Goal: Task Accomplishment & Management: Use online tool/utility

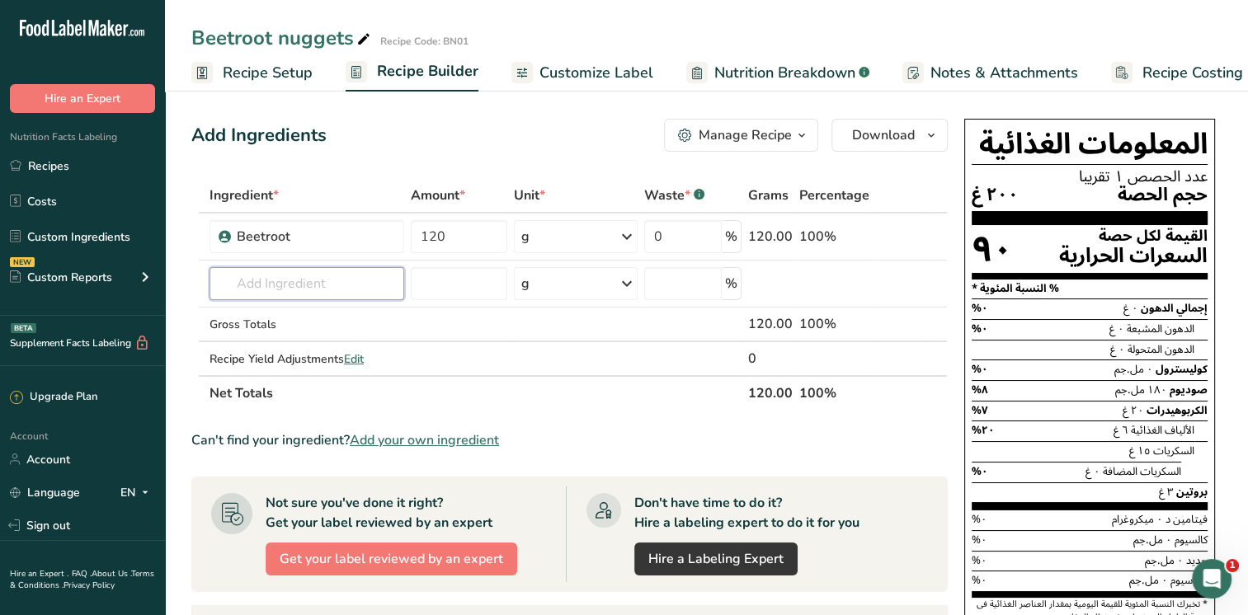
type input "o"
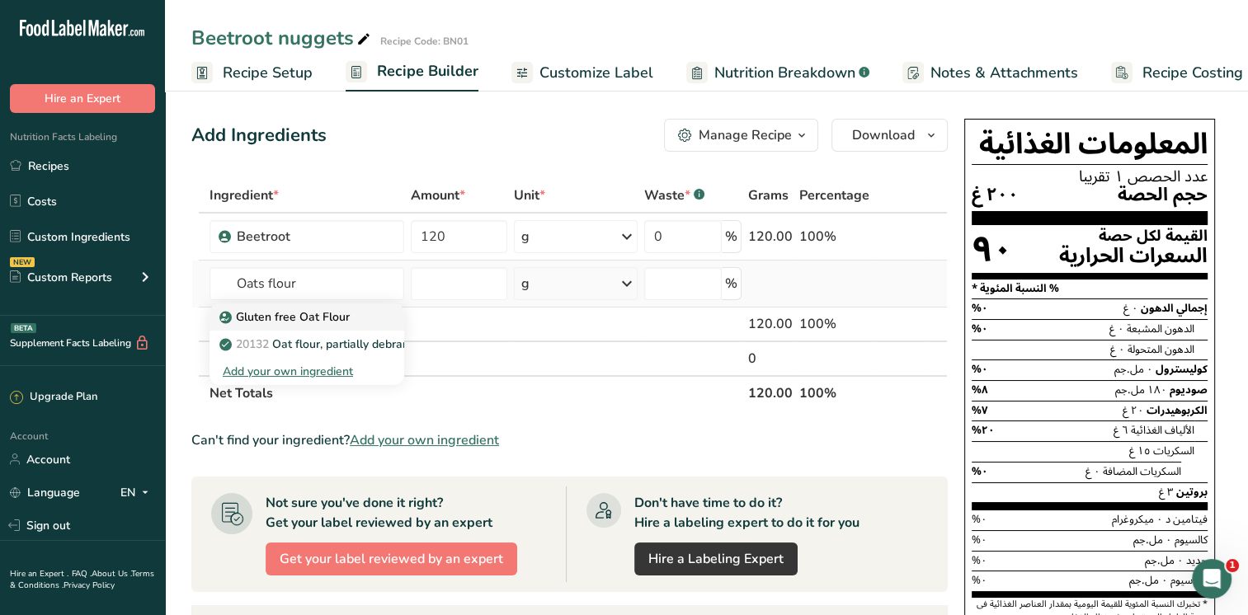
click at [314, 315] on p "Gluten free Oat Flour" at bounding box center [286, 317] width 127 height 17
type input "Gluten free Oat Flour"
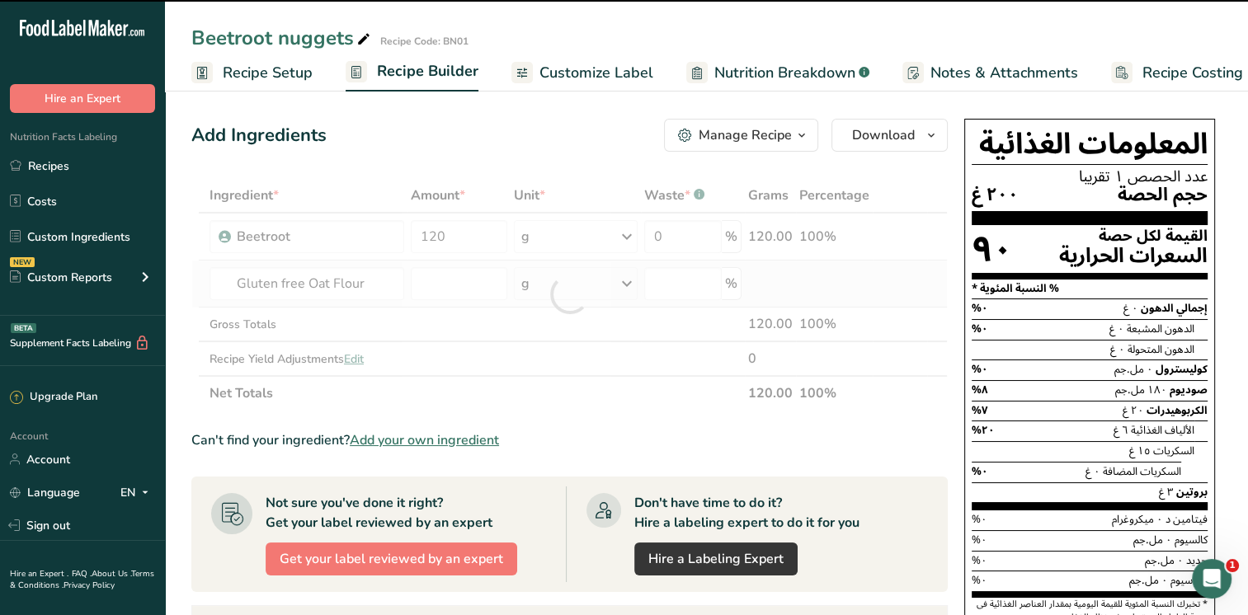
type input "0"
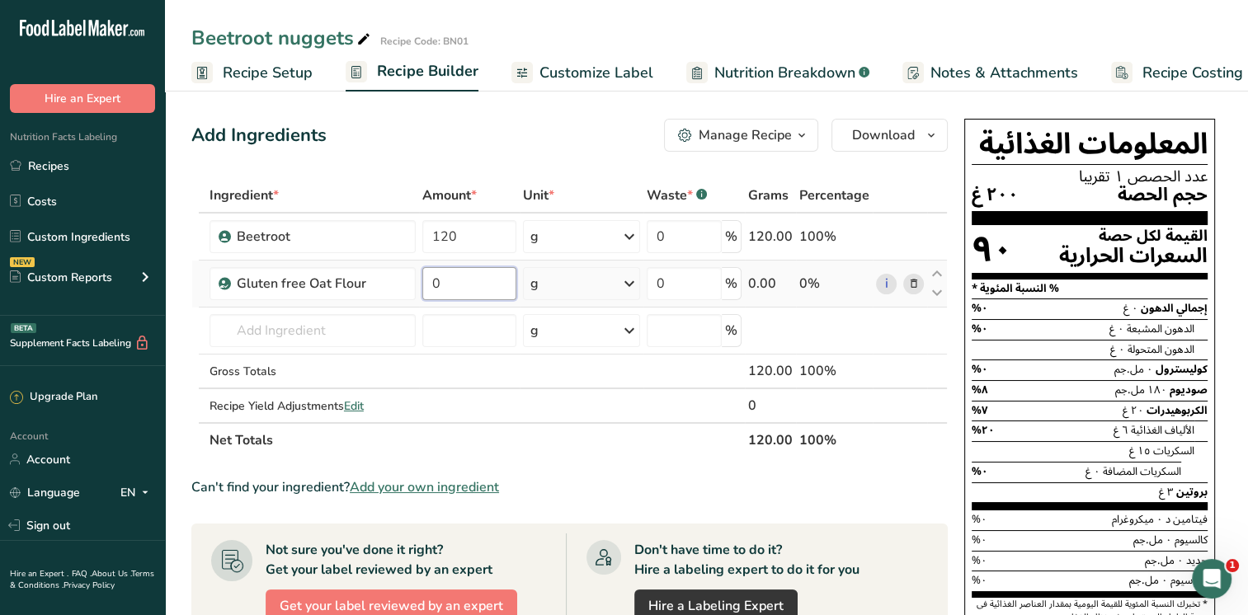
click at [467, 286] on input "0" at bounding box center [468, 283] width 93 height 33
type input "39"
click at [350, 331] on div "Ingredient * Amount * Unit * Waste * .a-a{fill:#347362;}.b-a{fill:#fff;} Grams …" at bounding box center [569, 318] width 757 height 280
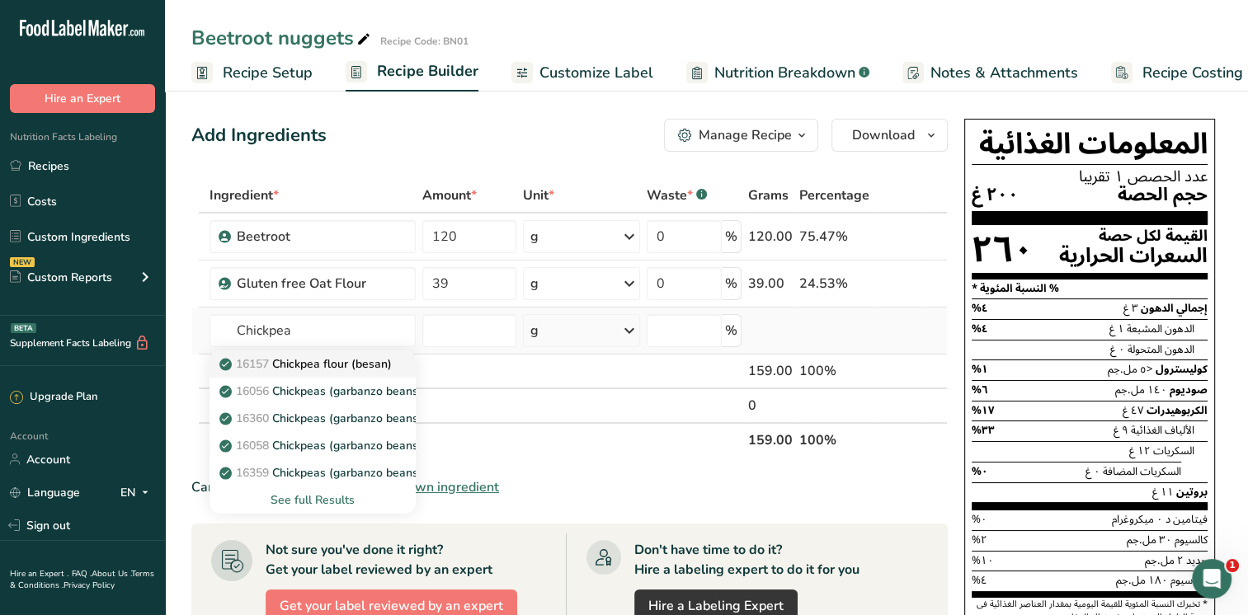
click at [339, 363] on p "16157 Chickpea flour (besan)" at bounding box center [307, 364] width 169 height 17
type input "Chickpea flour (besan)"
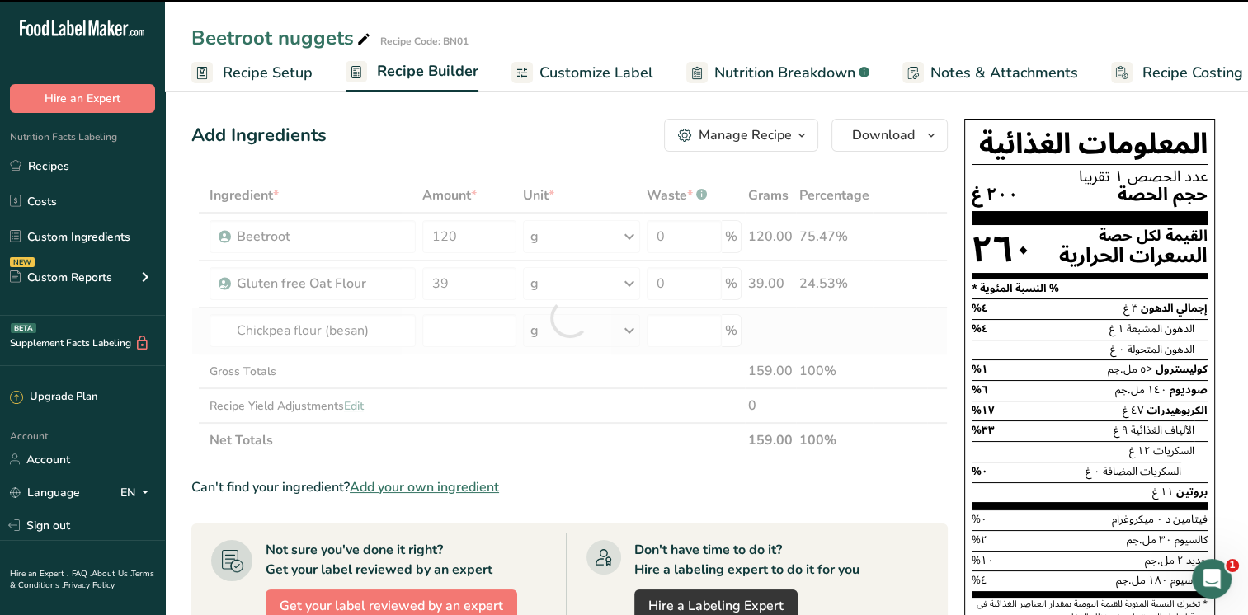
type input "0"
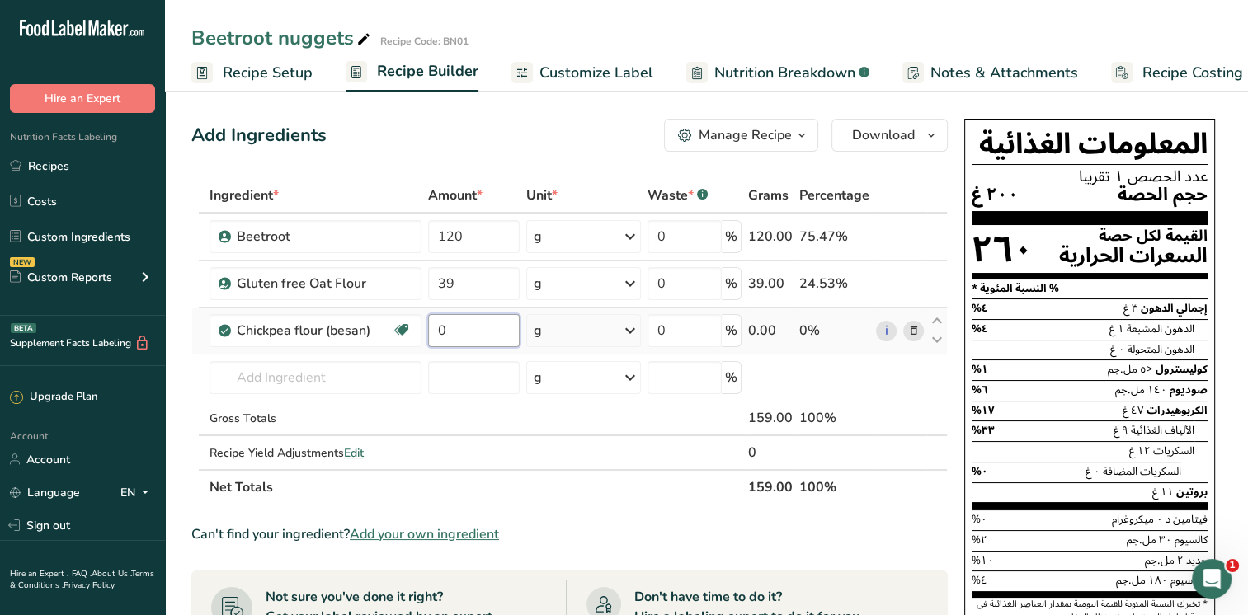
click at [453, 323] on input "0" at bounding box center [474, 330] width 92 height 33
type input "24"
click at [289, 373] on div "Ingredient * Amount * Unit * Waste * .a-a{fill:#347362;}.b-a{fill:#fff;} Grams …" at bounding box center [569, 341] width 757 height 327
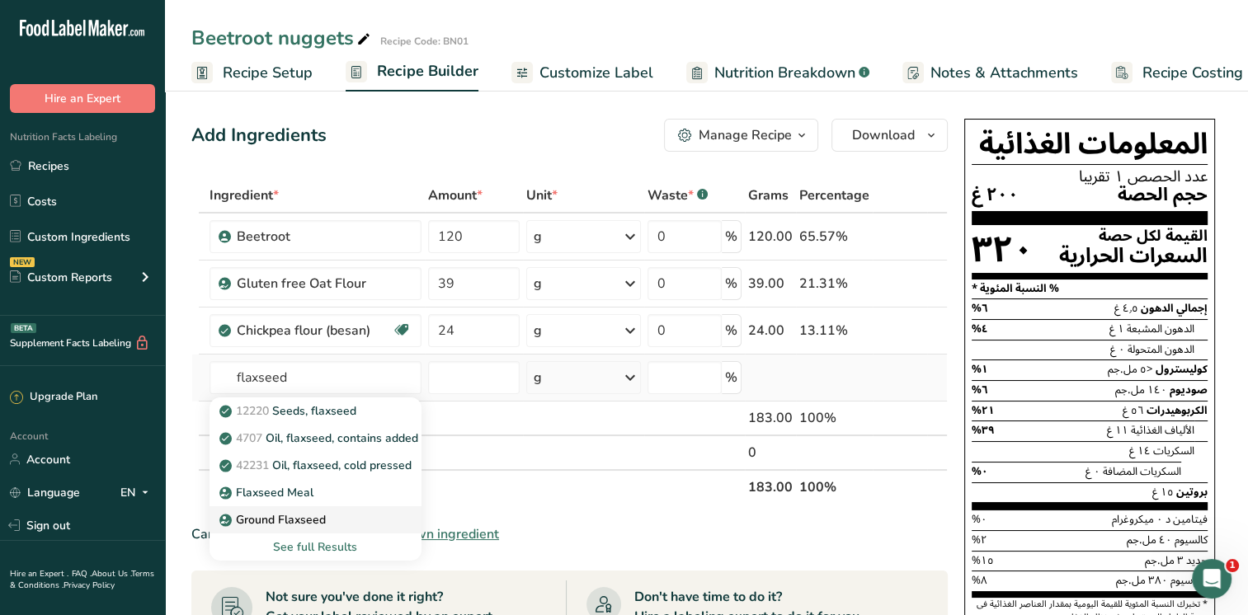
click at [283, 521] on p "Ground Flaxseed" at bounding box center [274, 520] width 103 height 17
type input "Ground Flaxseed"
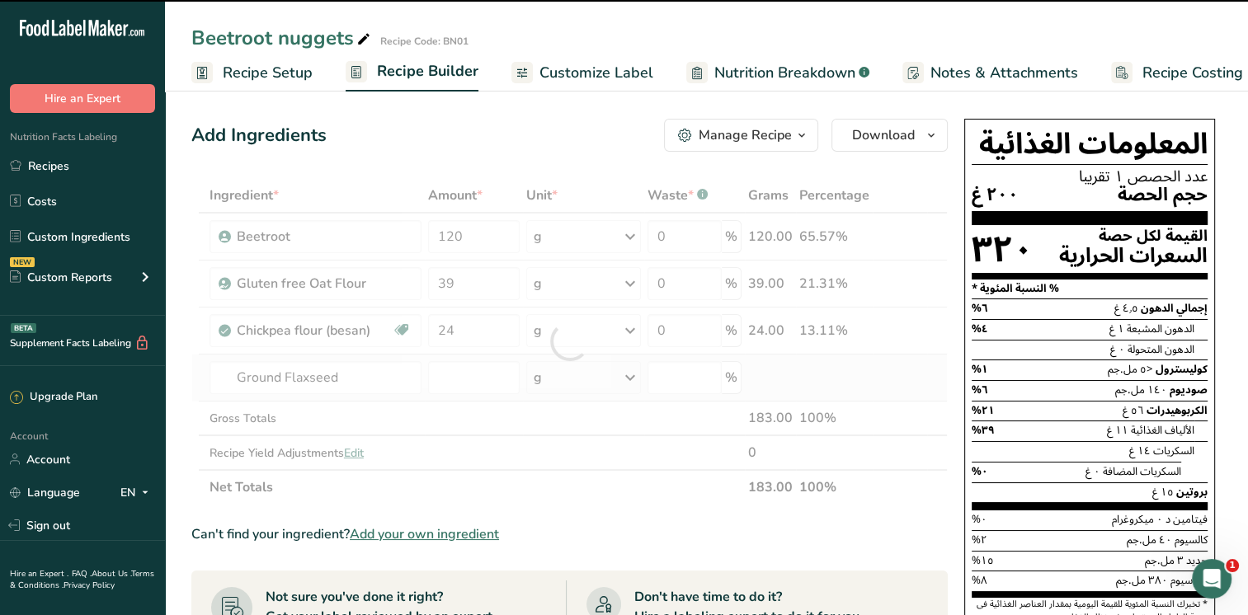
type input "0"
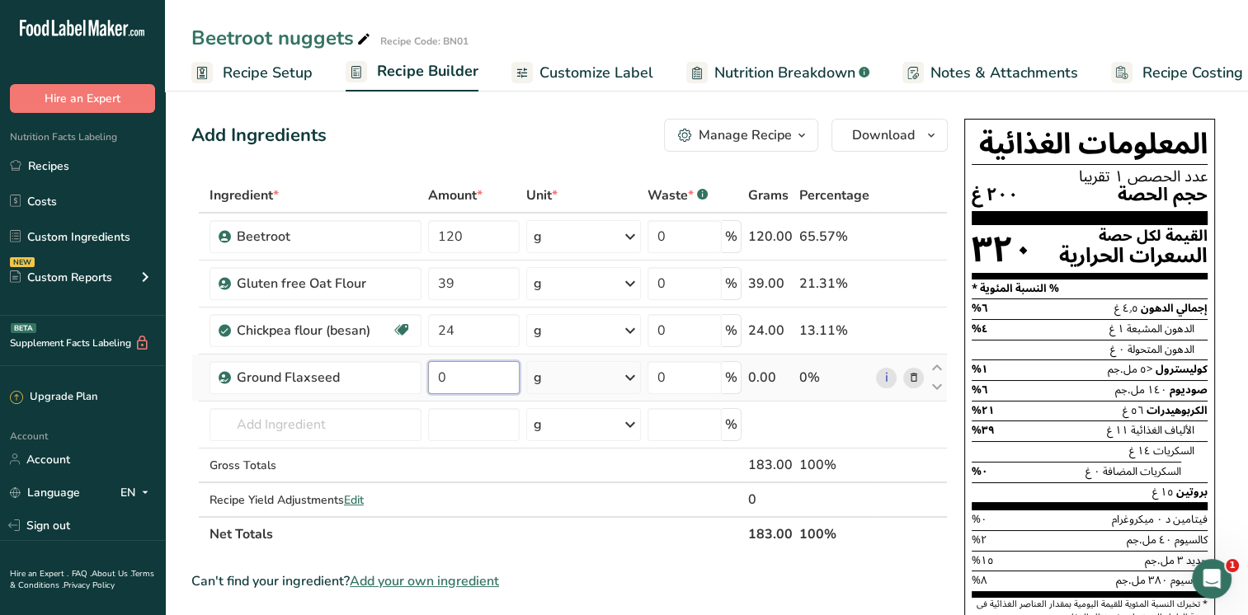
click at [470, 378] on input "0" at bounding box center [474, 377] width 92 height 33
type input "10"
click at [373, 418] on div "Ingredient * Amount * Unit * Waste * .a-a{fill:#347362;}.b-a{fill:#fff;} Grams …" at bounding box center [569, 365] width 757 height 374
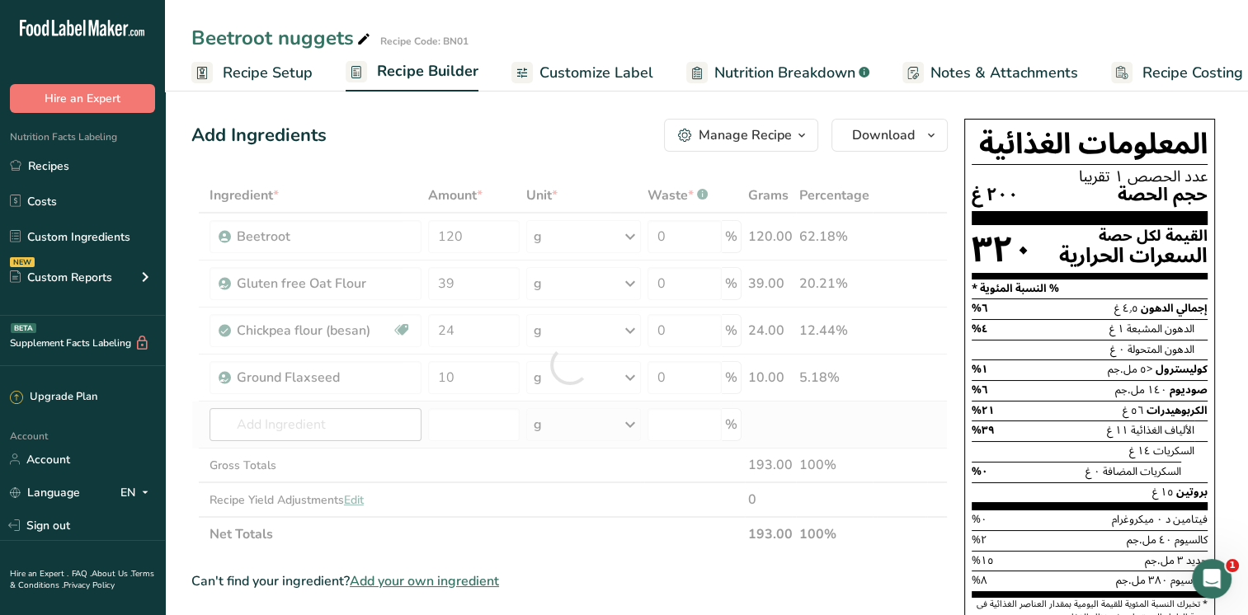
click at [373, 418] on div at bounding box center [569, 365] width 757 height 374
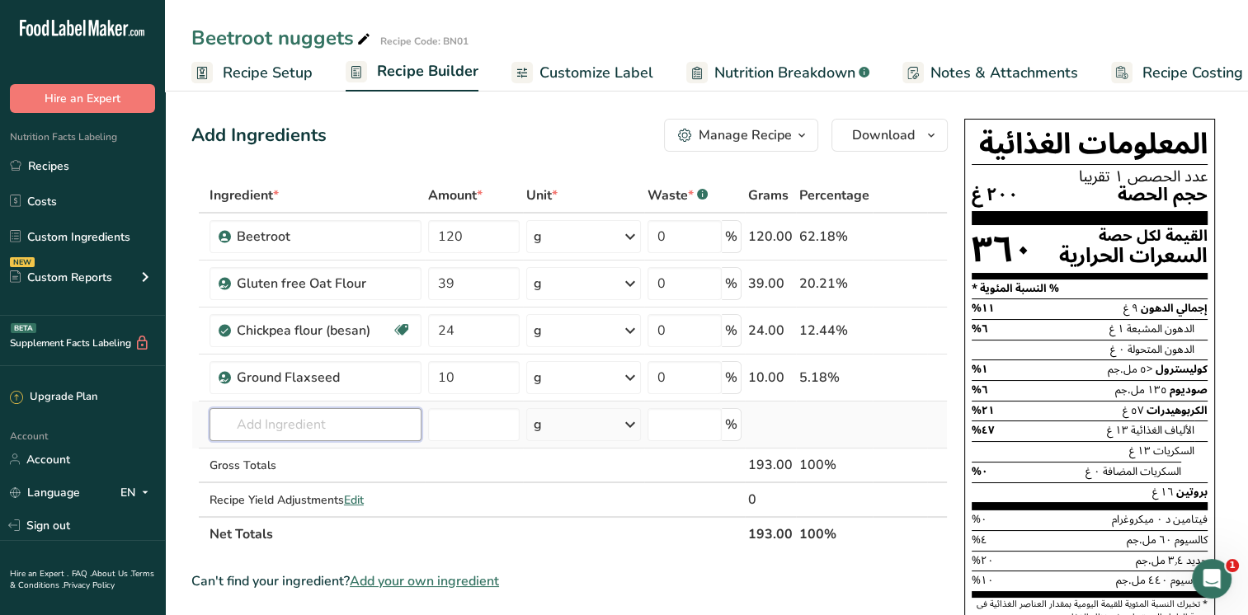
click at [351, 418] on input "text" at bounding box center [316, 424] width 212 height 33
type input "c"
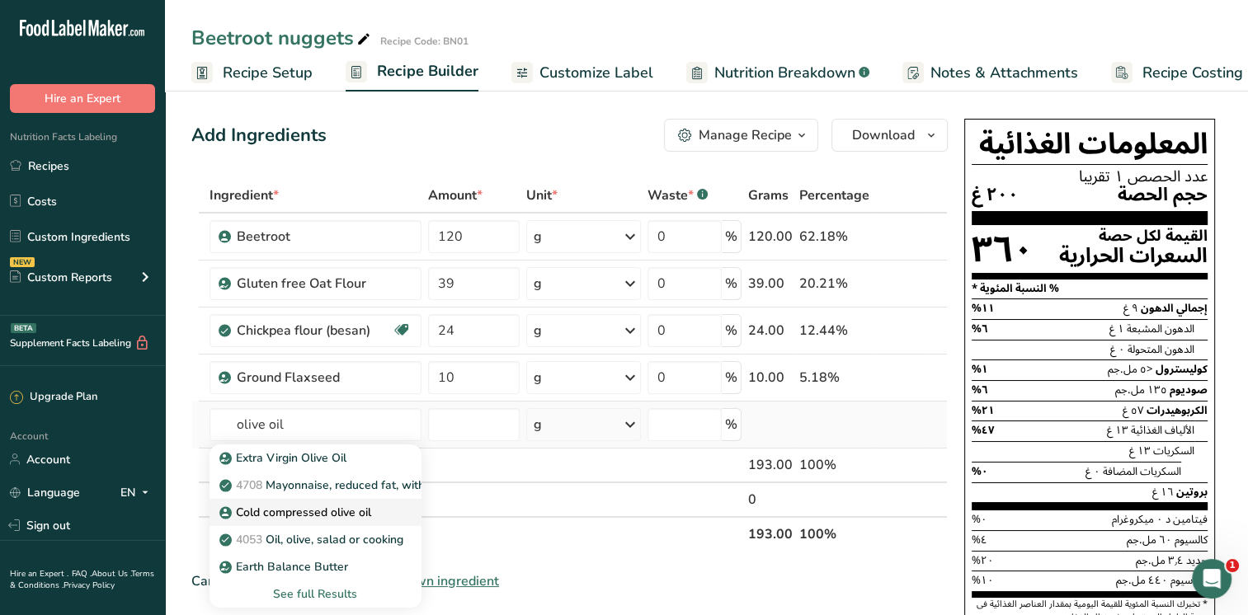
click at [346, 506] on p "Cold compressed olive oil" at bounding box center [297, 512] width 149 height 17
type input "Cold compressed olive oil"
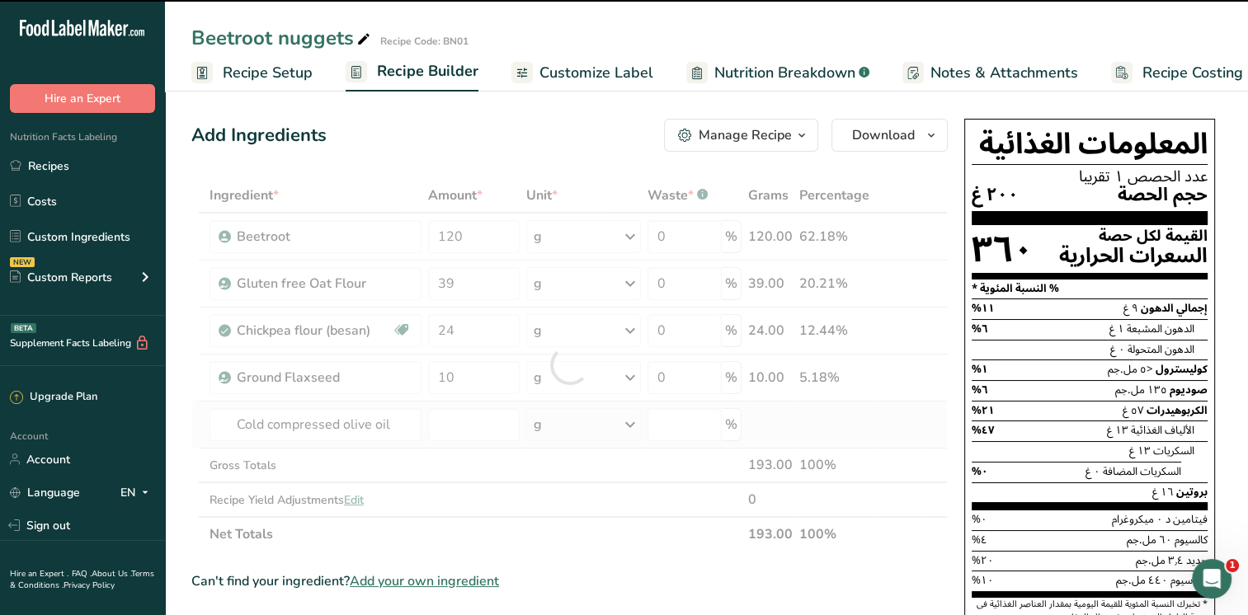
type input "0"
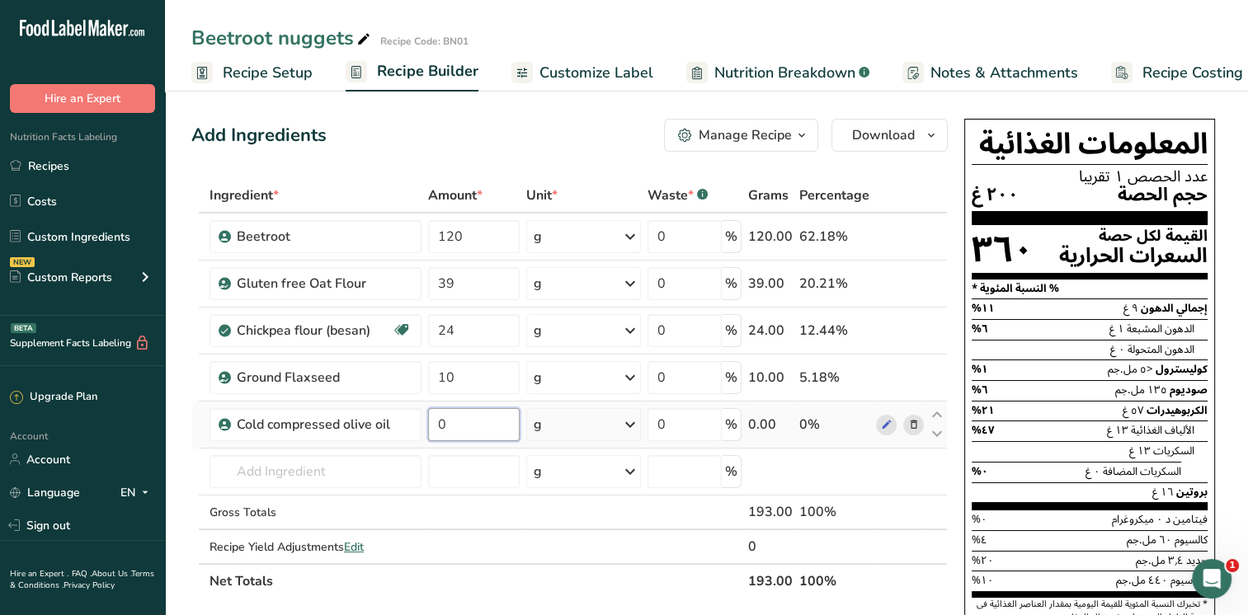
click at [454, 427] on input "0" at bounding box center [474, 424] width 92 height 33
type input "5"
click at [357, 474] on div "Ingredient * Amount * Unit * Waste * .a-a{fill:#347362;}.b-a{fill:#fff;} Grams …" at bounding box center [569, 388] width 757 height 421
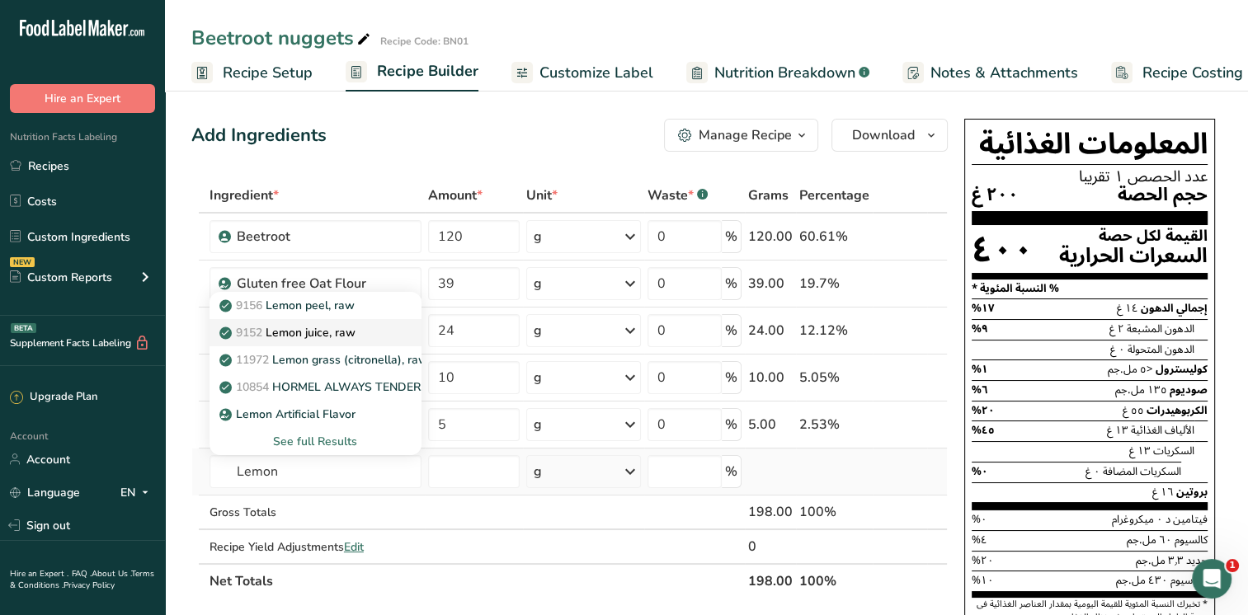
click at [343, 332] on p "9152 Lemon juice, raw" at bounding box center [289, 332] width 133 height 17
type input "Lemon juice, raw"
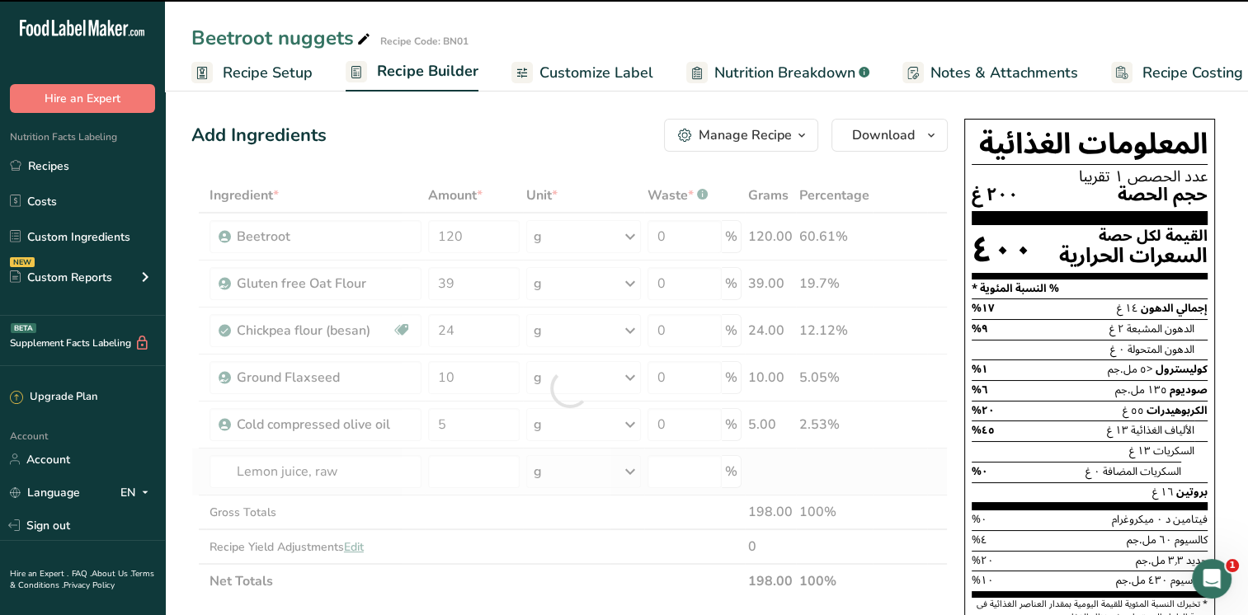
type input "0"
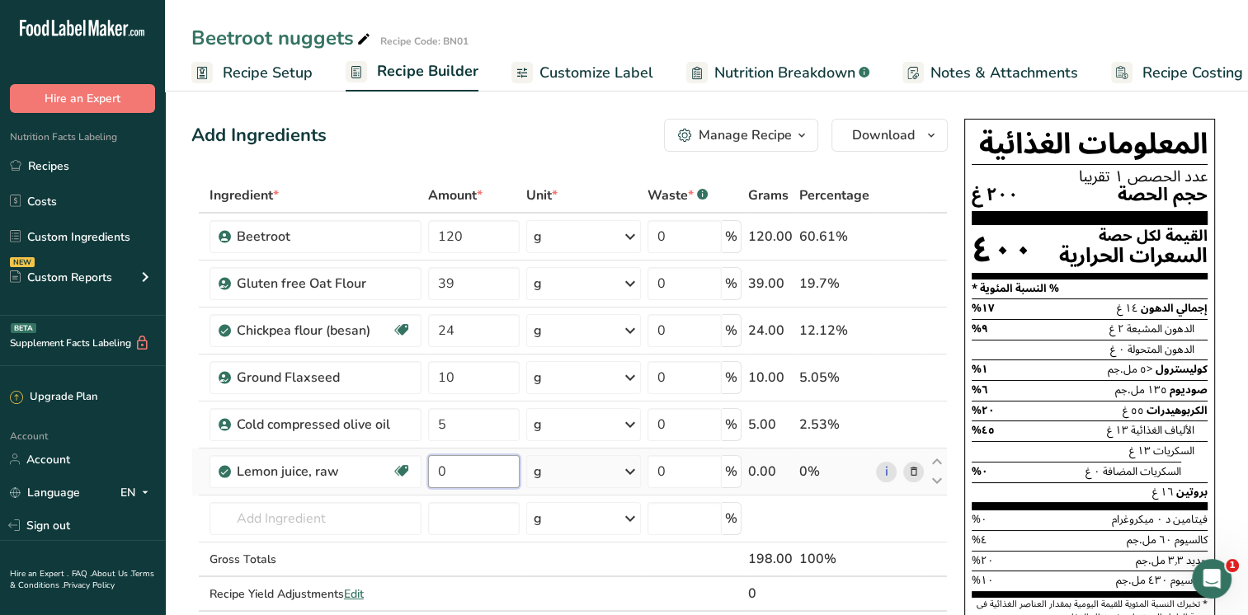
click at [459, 469] on input "0" at bounding box center [474, 471] width 92 height 33
type input "2"
click at [353, 510] on div "Ingredient * Amount * Unit * Waste * .a-a{fill:#347362;}.b-a{fill:#fff;} Grams …" at bounding box center [569, 412] width 757 height 468
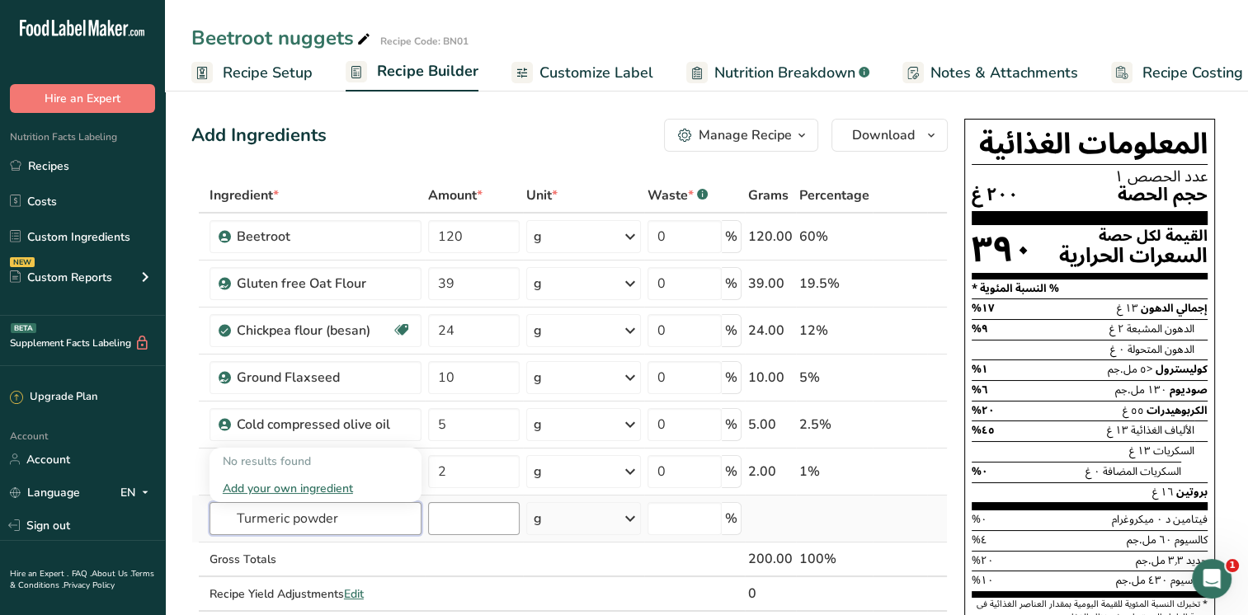
type input "Turmeric powder"
click at [441, 526] on input "number" at bounding box center [474, 518] width 92 height 33
click at [360, 521] on input "text" at bounding box center [316, 518] width 212 height 33
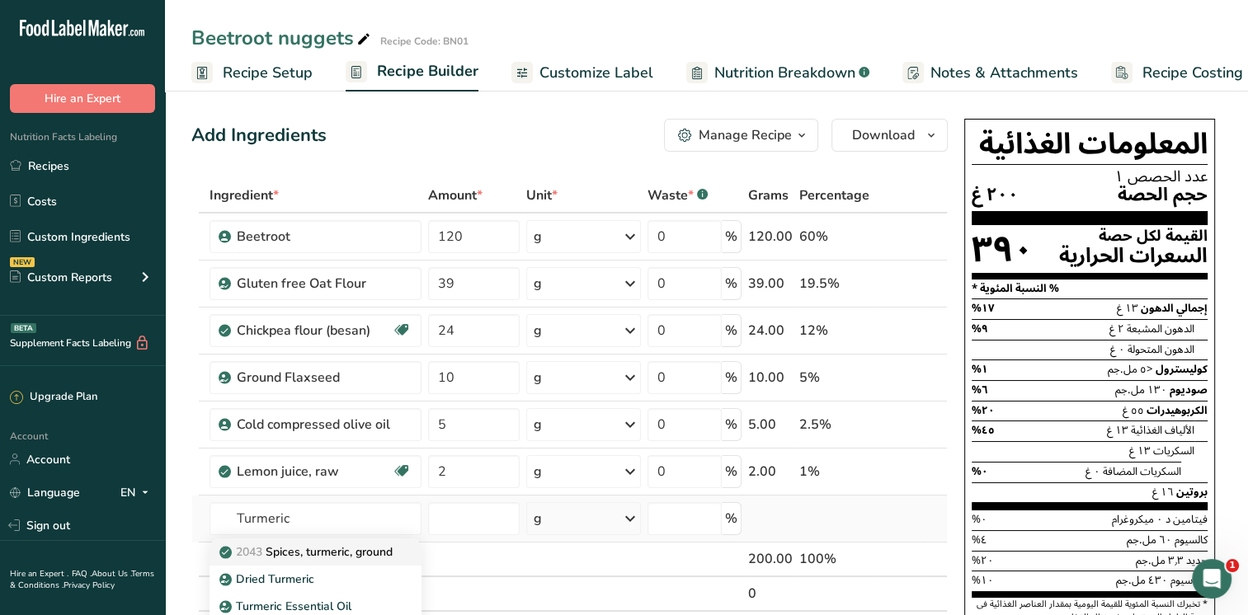
click at [336, 552] on p "2043 Spices, turmeric, ground" at bounding box center [308, 552] width 170 height 17
type input "Spices, turmeric, ground"
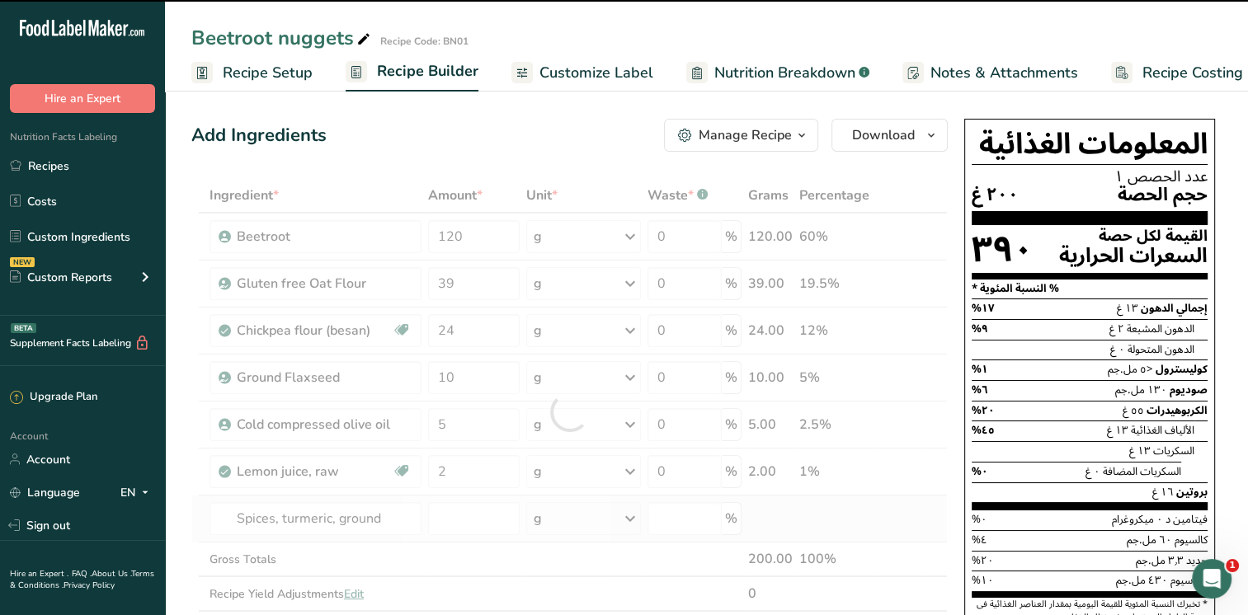
type input "0"
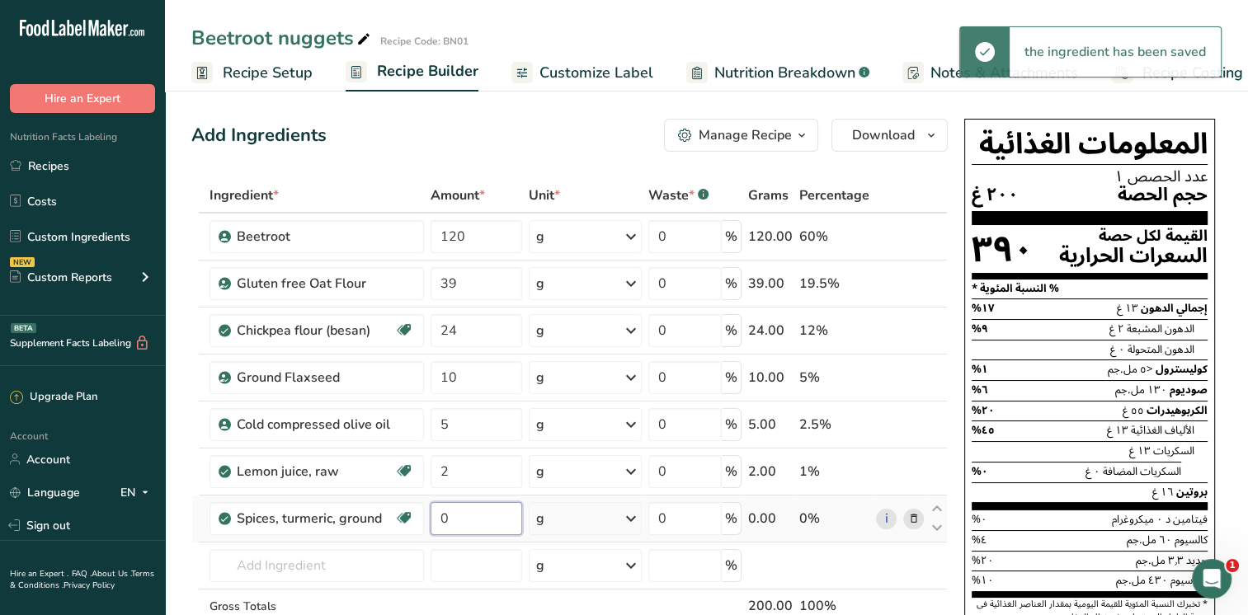
click at [478, 521] on input "0" at bounding box center [477, 518] width 92 height 33
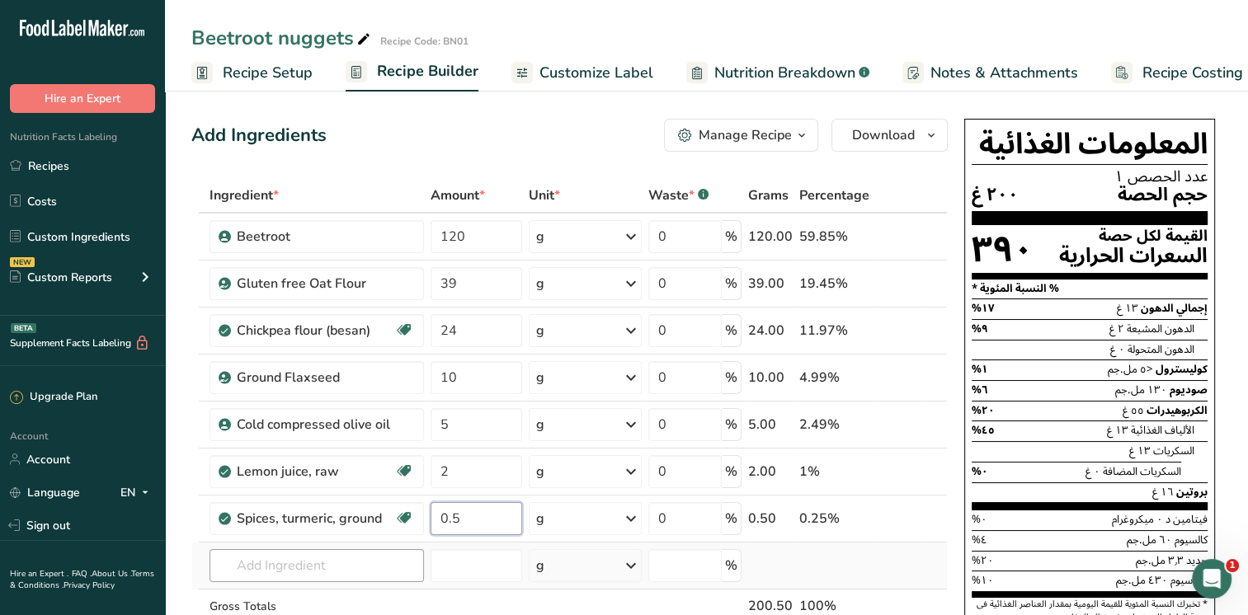
type input "0.5"
click at [370, 559] on div "Ingredient * Amount * Unit * Waste * .a-a{fill:#347362;}.b-a{fill:#fff;} Grams …" at bounding box center [569, 435] width 757 height 515
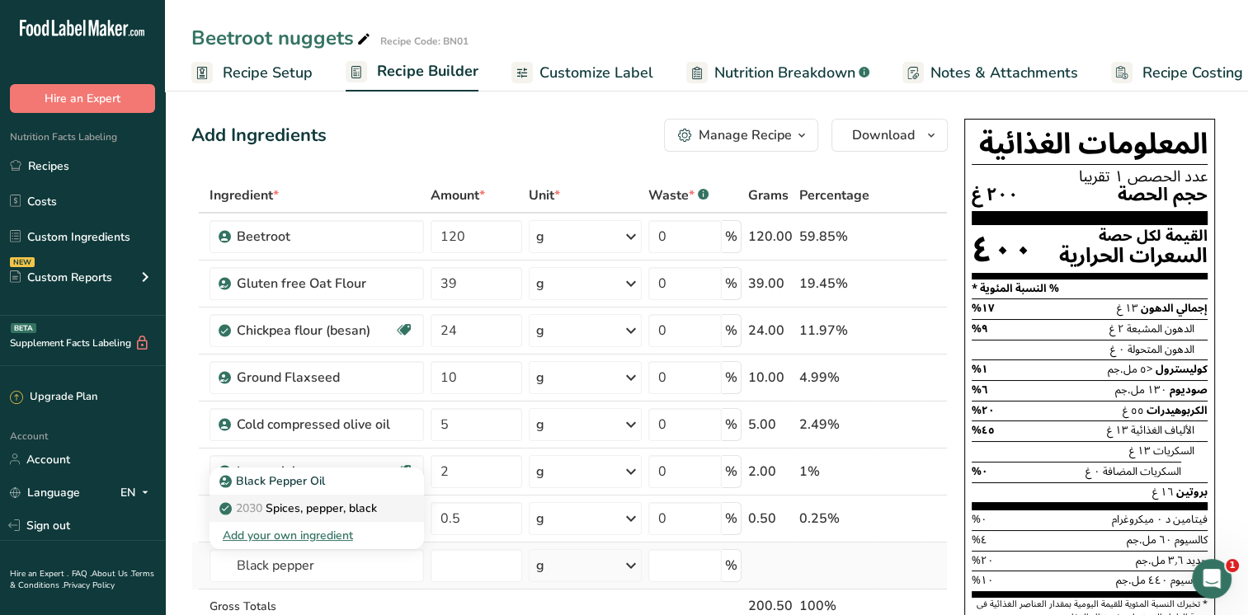
click at [337, 506] on p "2030 Spices, pepper, black" at bounding box center [300, 508] width 154 height 17
type input "Spices, pepper, black"
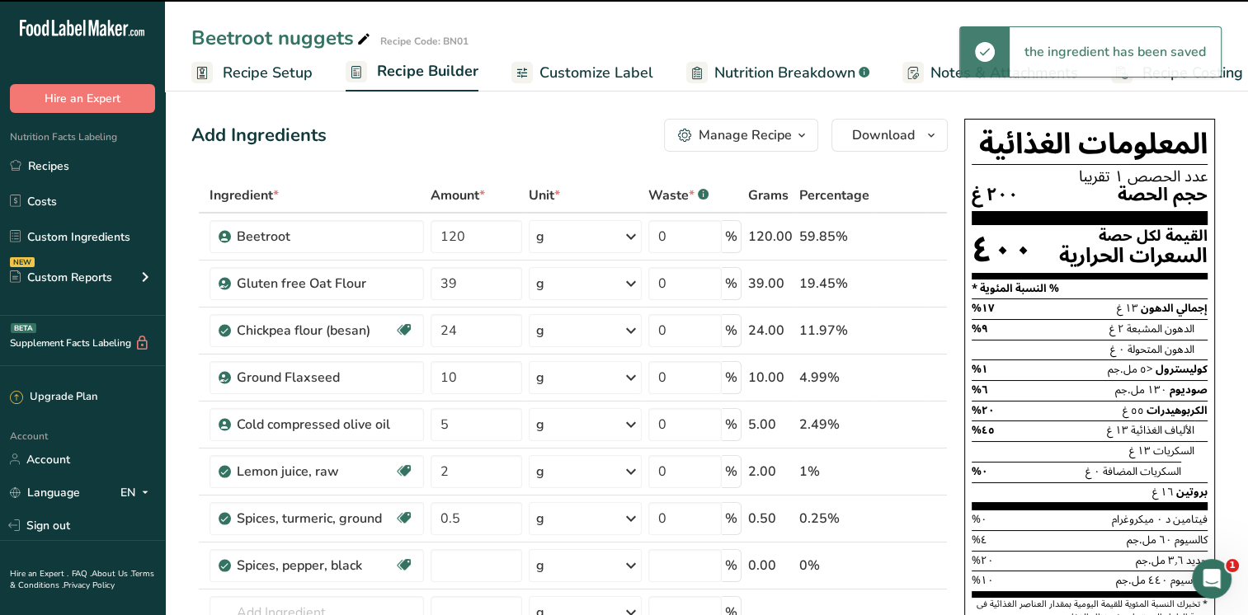
type input "0"
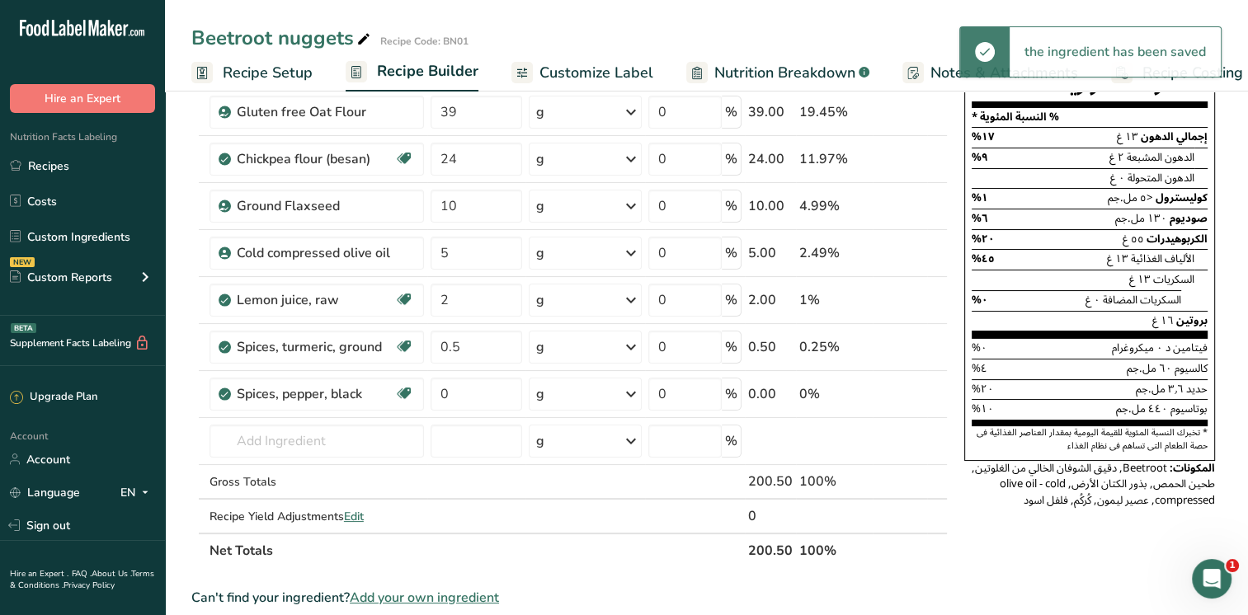
scroll to position [187, 0]
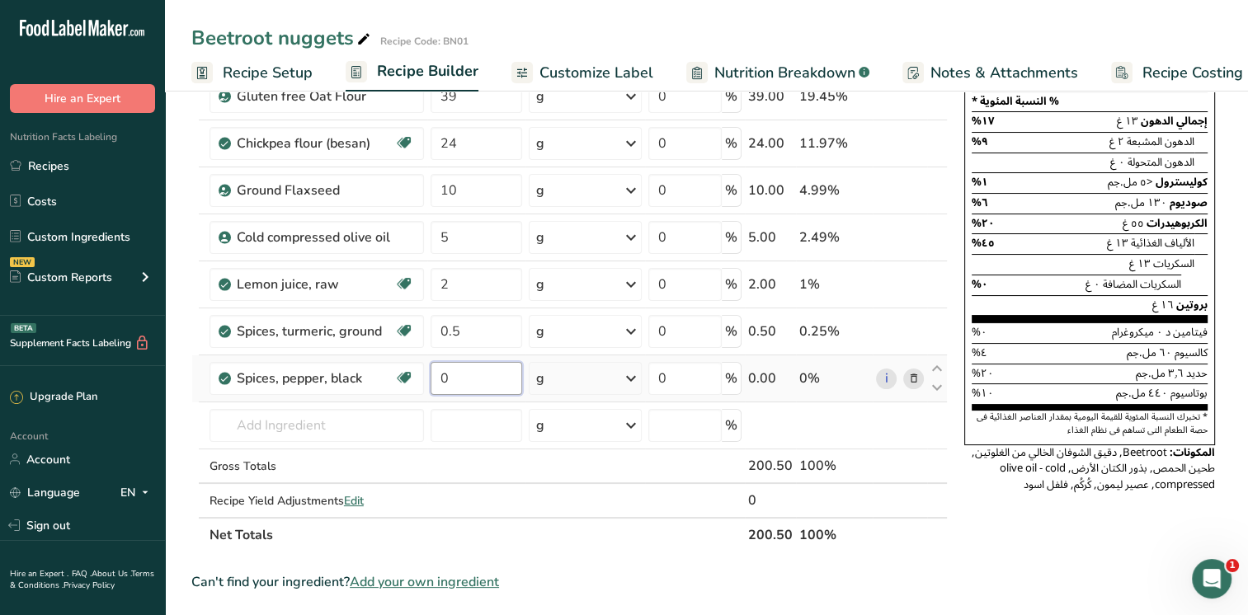
click at [498, 378] on input "0" at bounding box center [477, 378] width 92 height 33
type input "0.1"
click at [927, 577] on div "Can't find your ingredient? Add your own ingredient" at bounding box center [569, 583] width 757 height 20
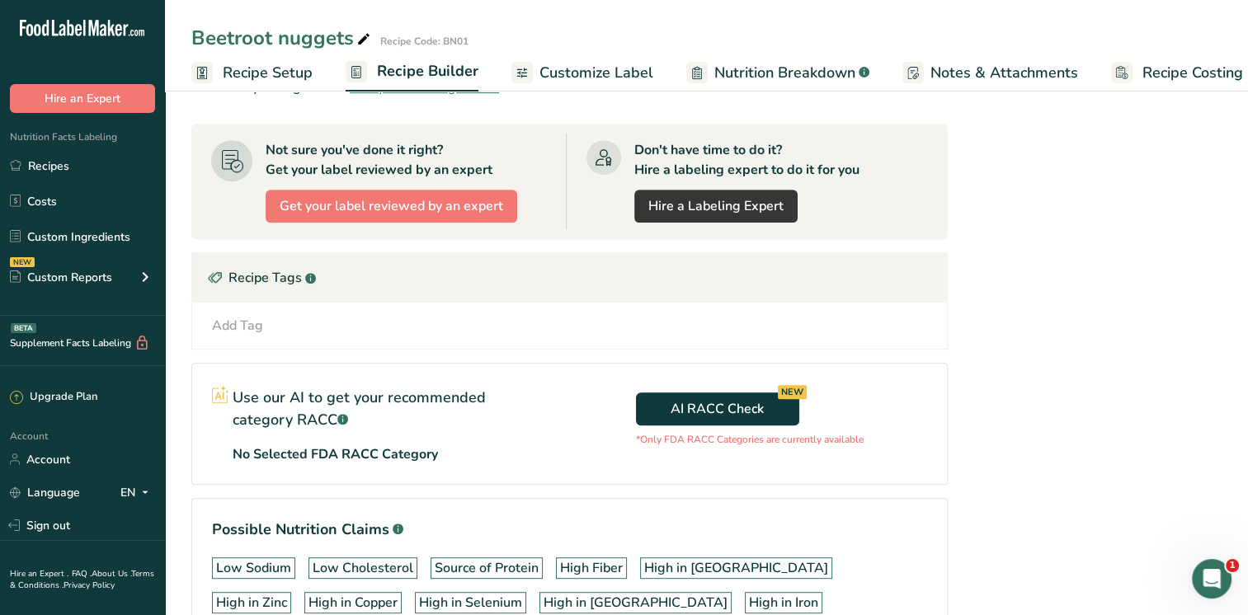
scroll to position [587, 0]
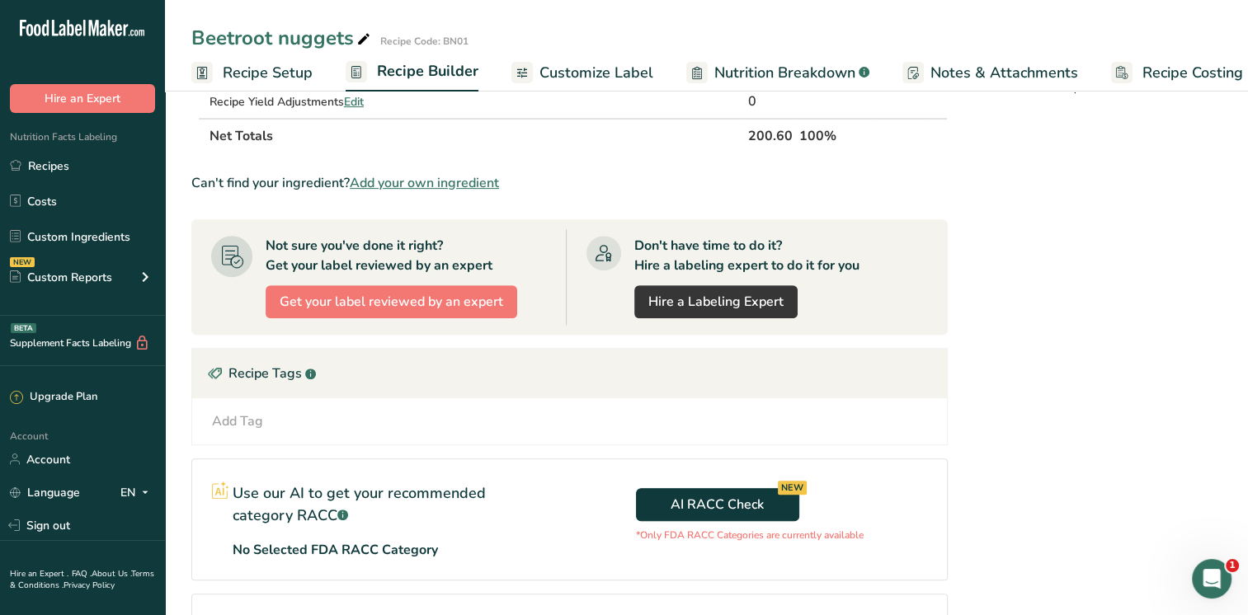
drag, startPoint x: 1247, startPoint y: 418, endPoint x: 1248, endPoint y: 371, distance: 47.0
click at [1247, 371] on html ".a-20{fill:#fff;} Hire an Expert Nutrition Facts Labeling Recipes Costs Custom …" at bounding box center [624, 114] width 1248 height 1403
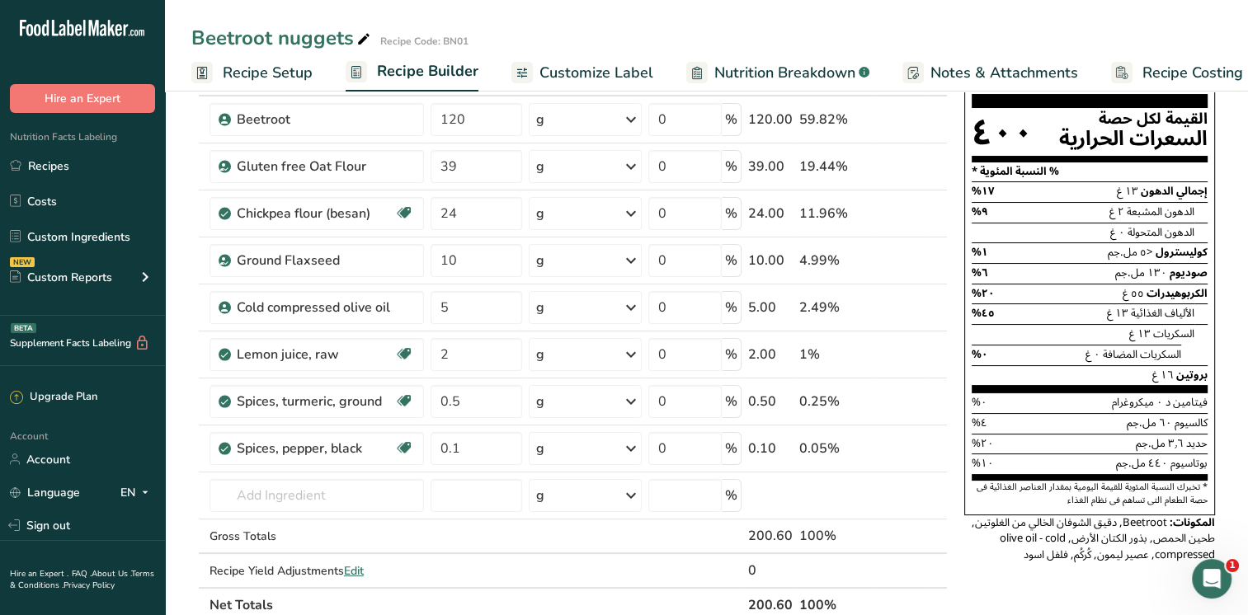
scroll to position [0, 0]
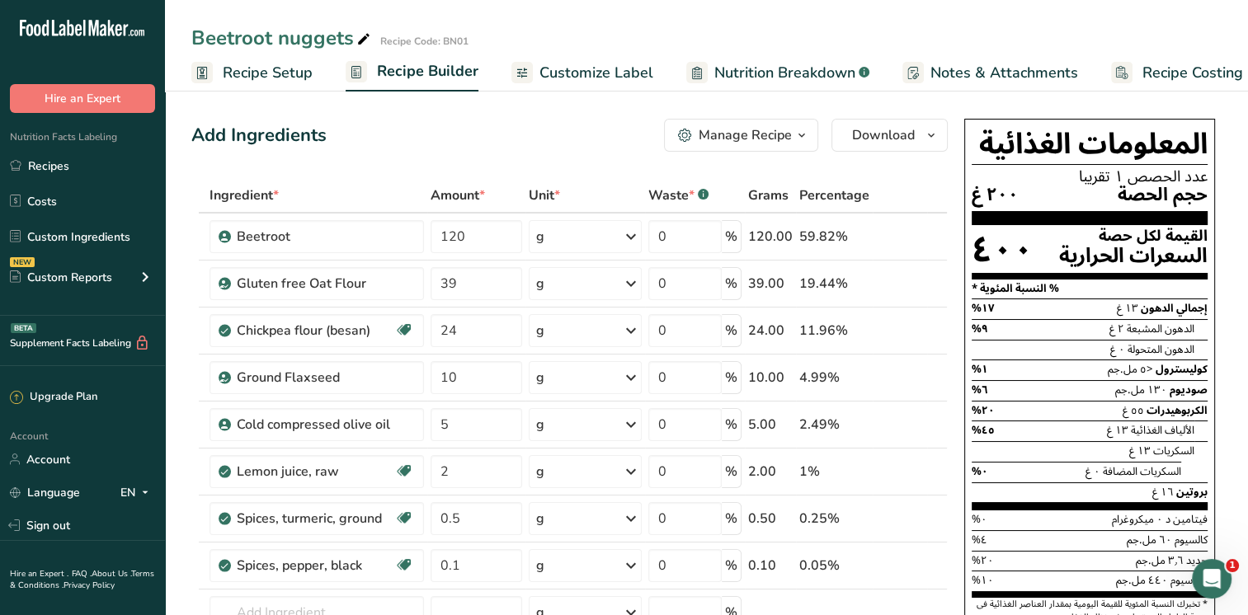
click at [628, 72] on span "Customize Label" at bounding box center [597, 73] width 114 height 22
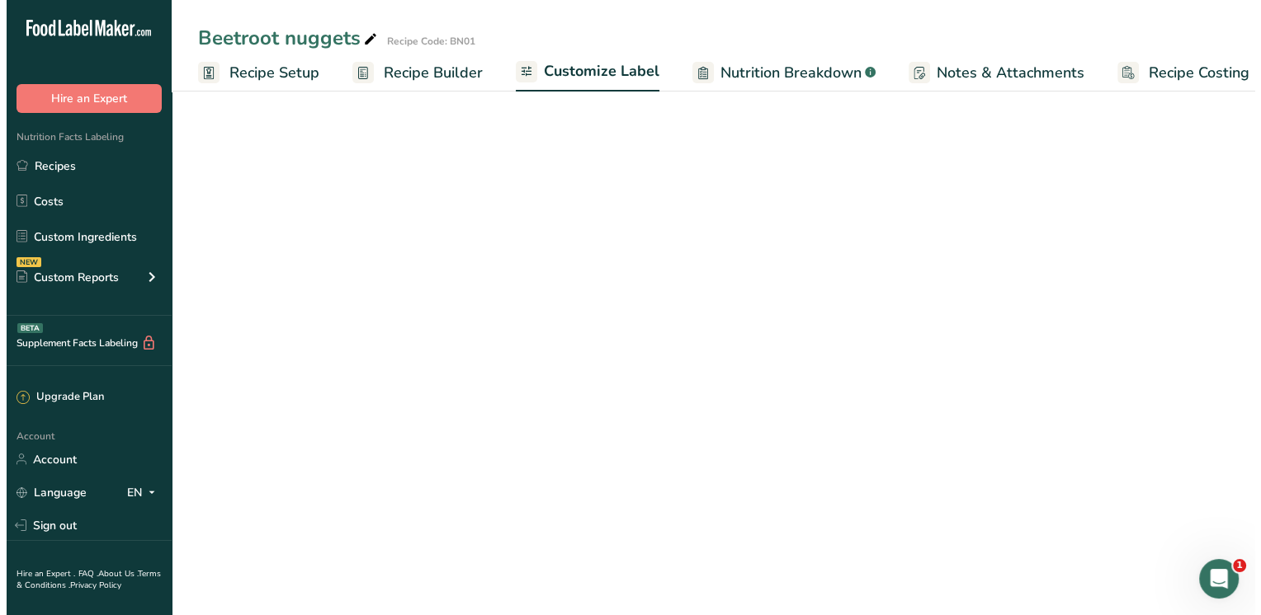
scroll to position [0, 21]
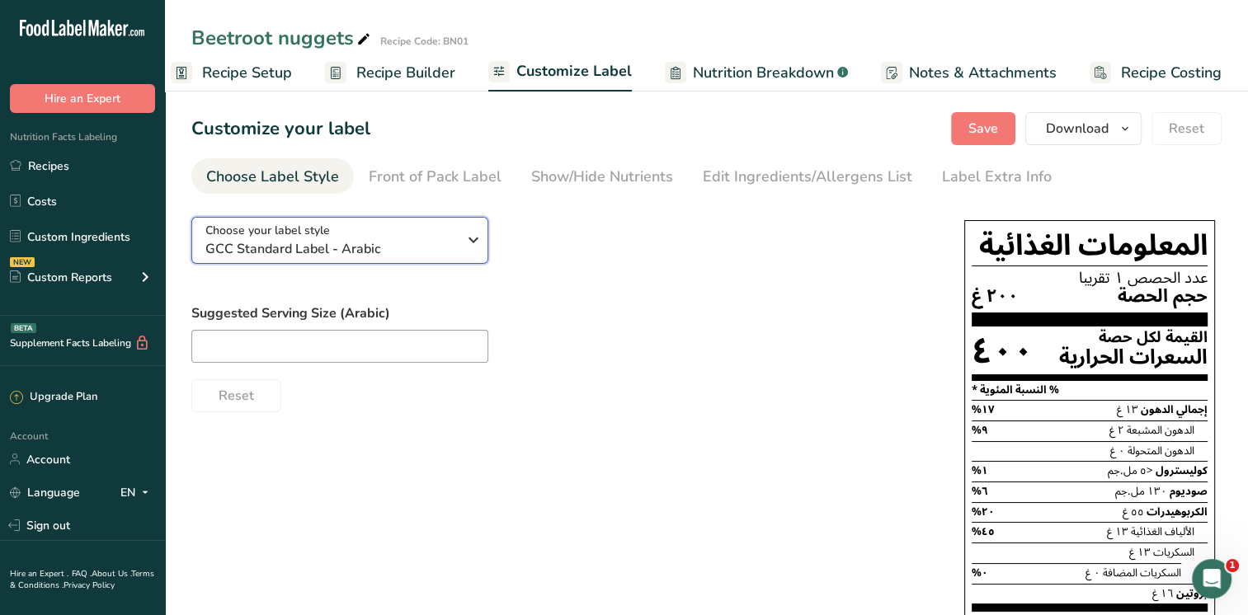
click at [474, 243] on icon "button" at bounding box center [474, 240] width 20 height 30
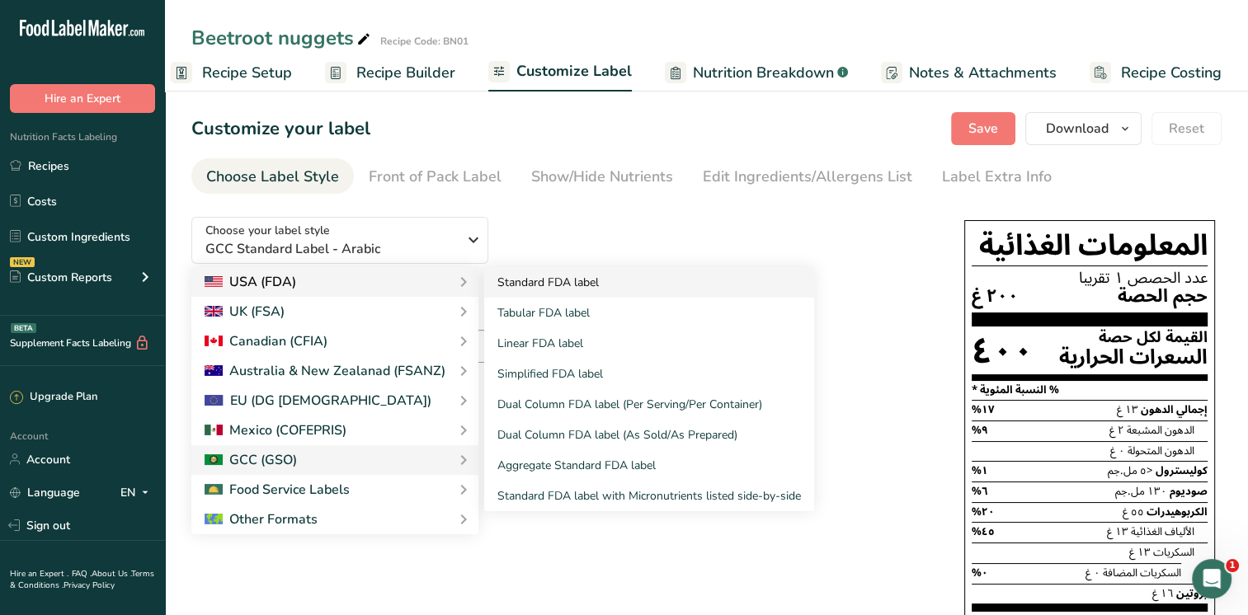
click at [521, 281] on link "Standard FDA label" at bounding box center [649, 282] width 330 height 31
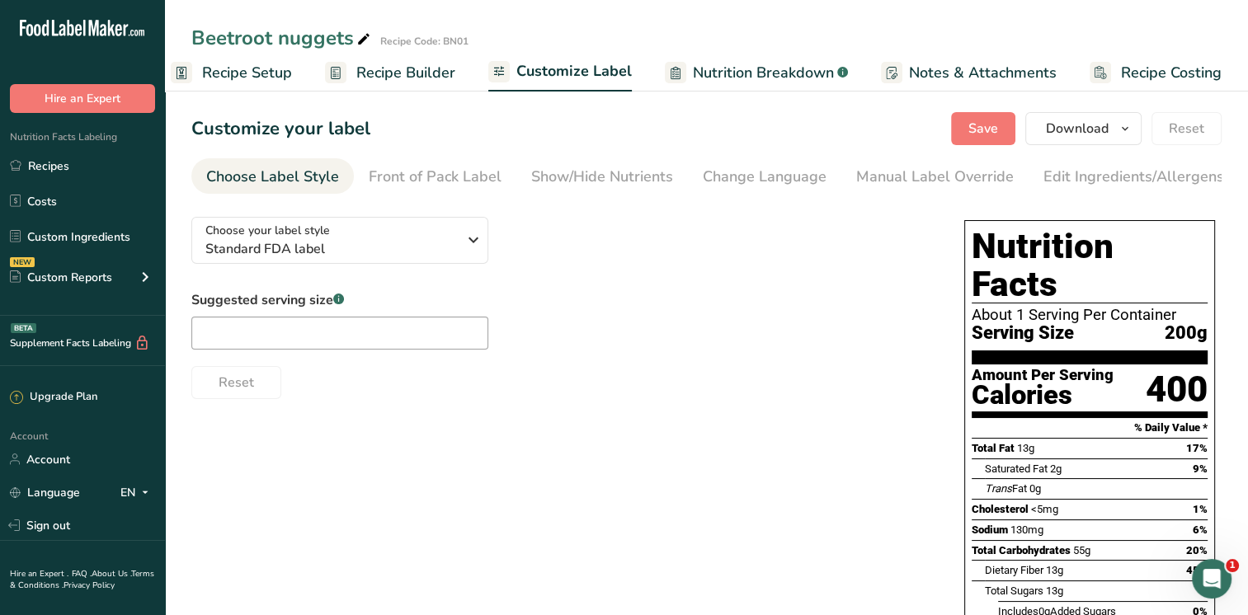
click at [828, 67] on span "Nutrition Breakdown" at bounding box center [763, 73] width 141 height 22
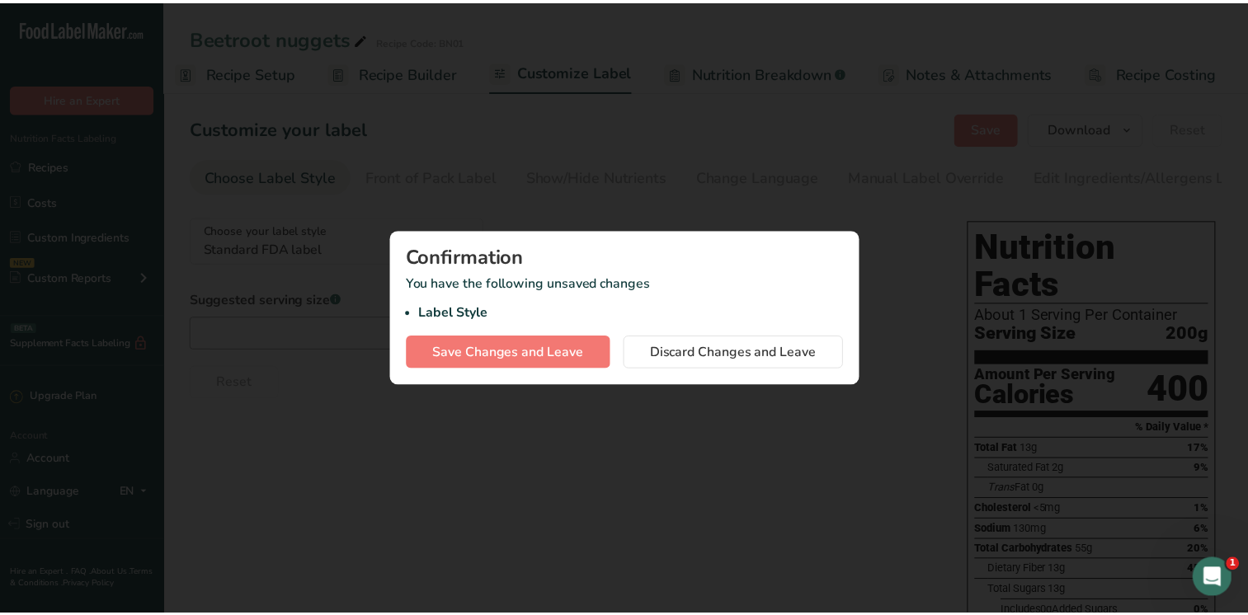
scroll to position [0, 8]
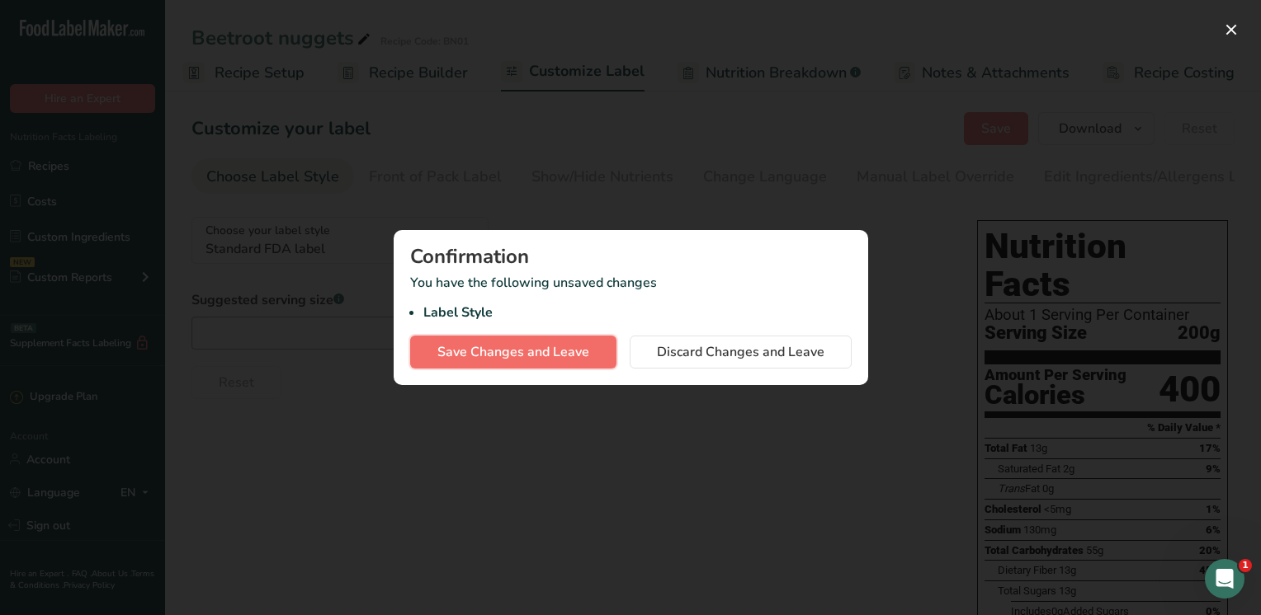
click at [526, 355] on span "Save Changes and Leave" at bounding box center [513, 352] width 152 height 20
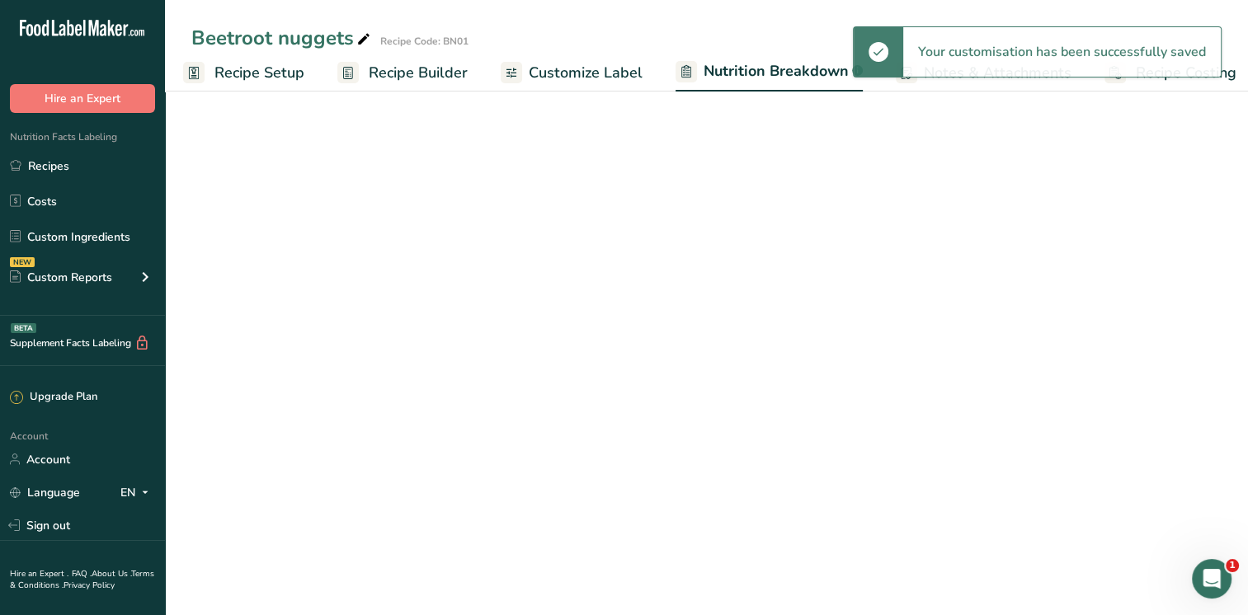
select select "Calories"
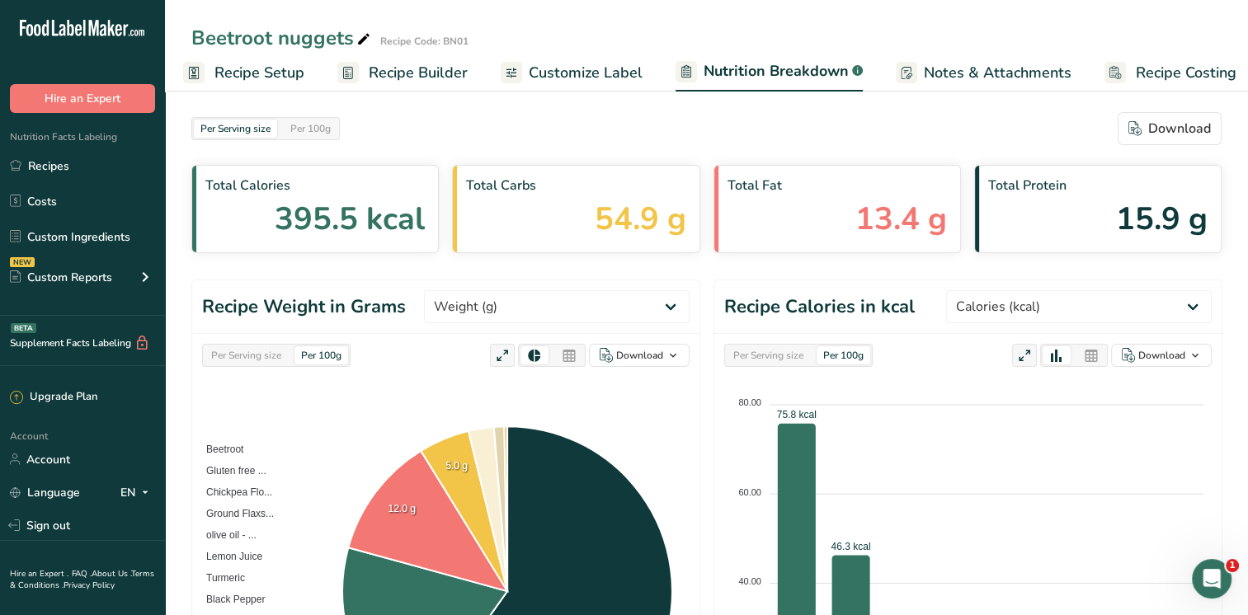
click at [799, 31] on div "Beetroot nuggets Recipe Code: BN01" at bounding box center [706, 38] width 1083 height 30
click at [937, 78] on span "Notes & Attachments" at bounding box center [998, 73] width 148 height 22
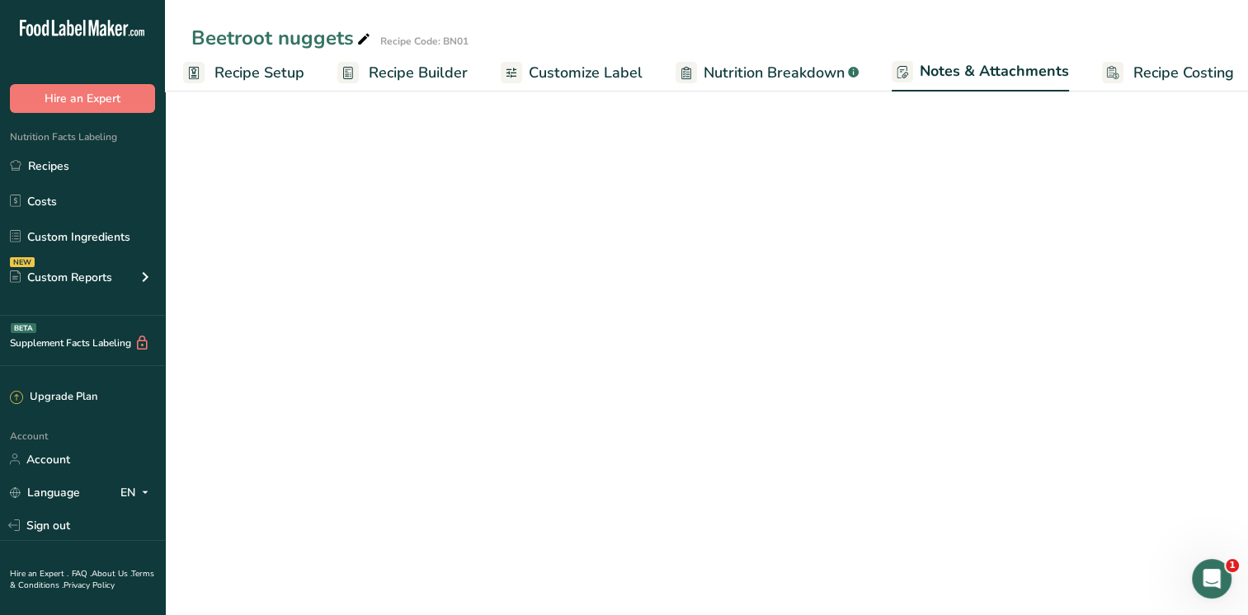
scroll to position [0, 21]
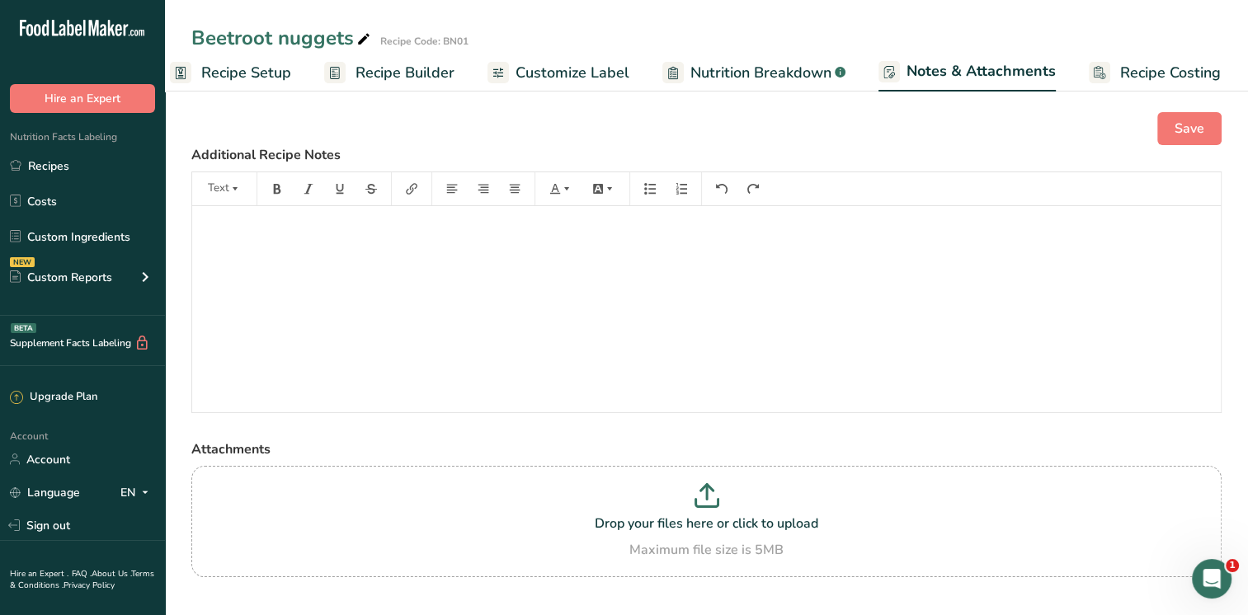
click at [434, 74] on span "Recipe Builder" at bounding box center [405, 73] width 99 height 22
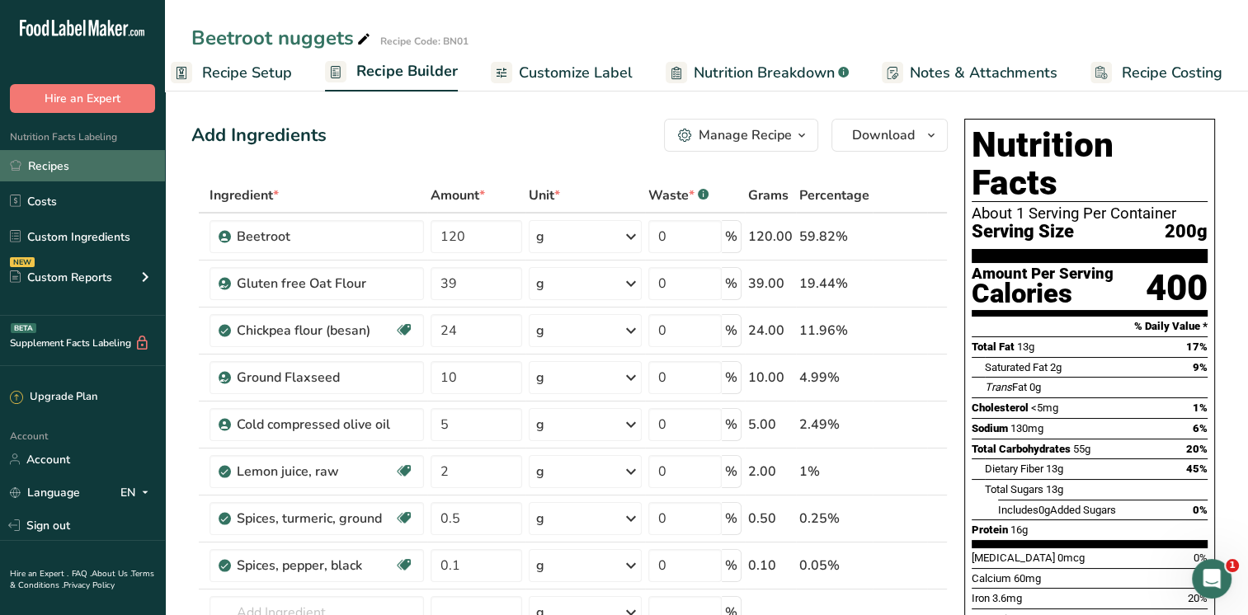
click at [45, 161] on link "Recipes" at bounding box center [82, 165] width 165 height 31
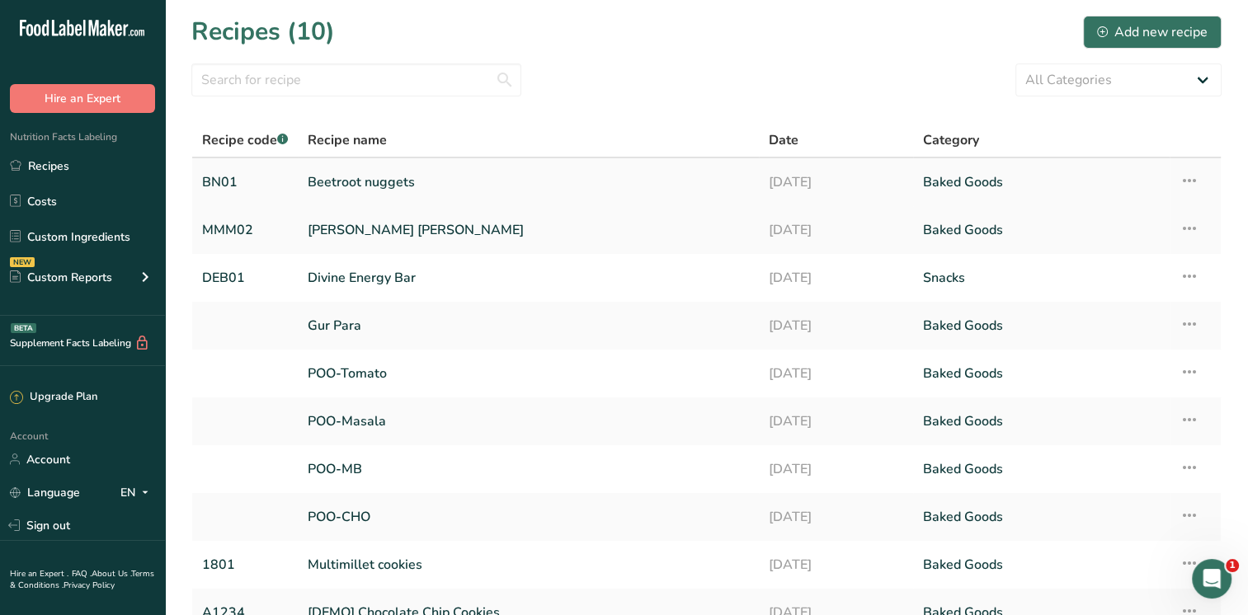
click at [384, 180] on link "Beetroot nuggets" at bounding box center [528, 182] width 441 height 35
